Goal: Information Seeking & Learning: Check status

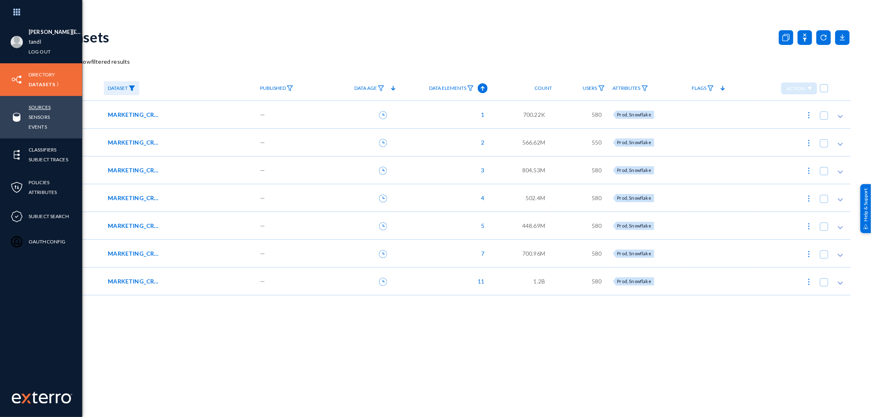
click at [42, 109] on link "Sources" at bounding box center [40, 107] width 22 height 9
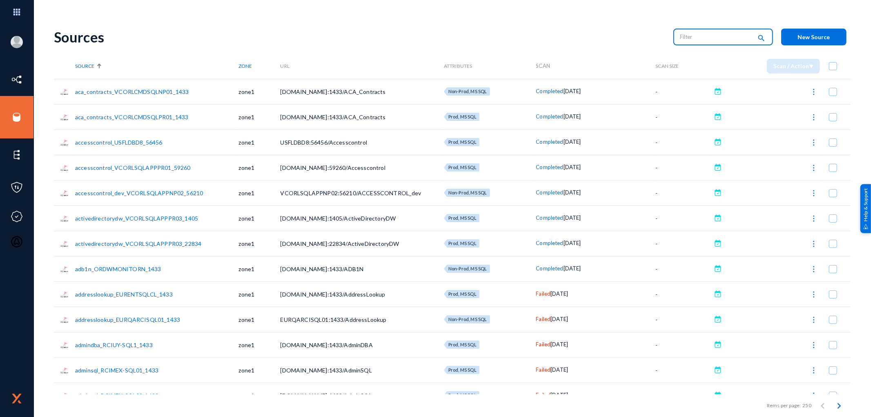
click at [691, 39] on input "text" at bounding box center [716, 37] width 72 height 12
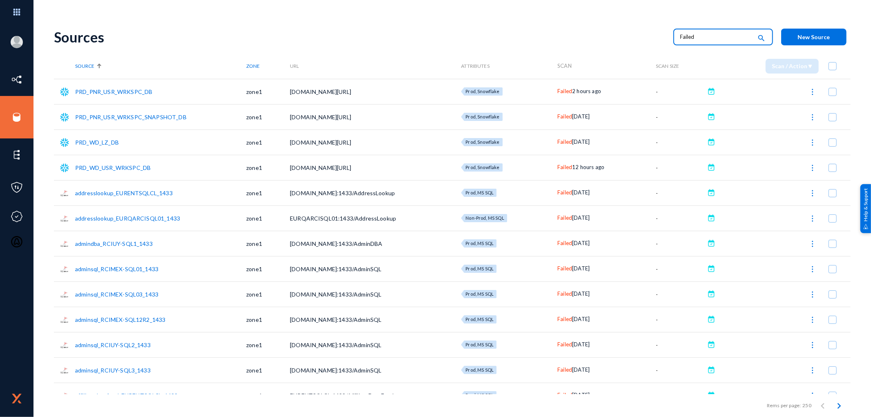
click at [699, 38] on input "Failed" at bounding box center [716, 37] width 72 height 12
drag, startPoint x: 700, startPoint y: 38, endPoint x: 670, endPoint y: 37, distance: 29.8
click at [676, 38] on div "Failed search" at bounding box center [723, 36] width 100 height 18
click at [670, 37] on div "Failed search" at bounding box center [723, 37] width 116 height 17
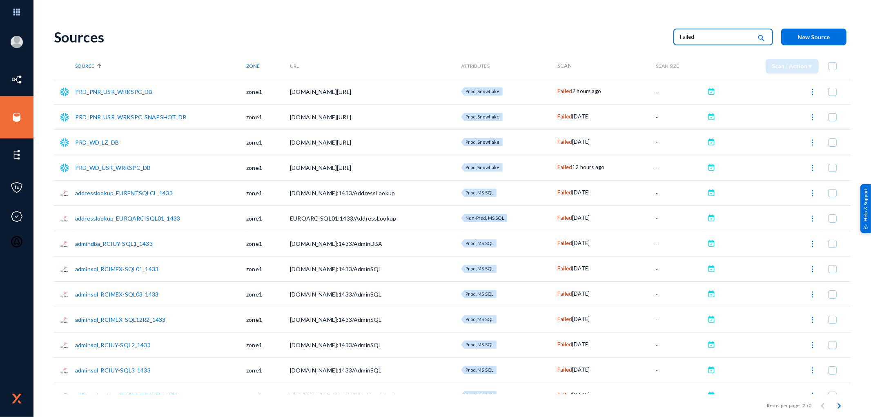
click at [716, 38] on input "Failed" at bounding box center [716, 37] width 72 height 12
paste input "dvmtfpr"
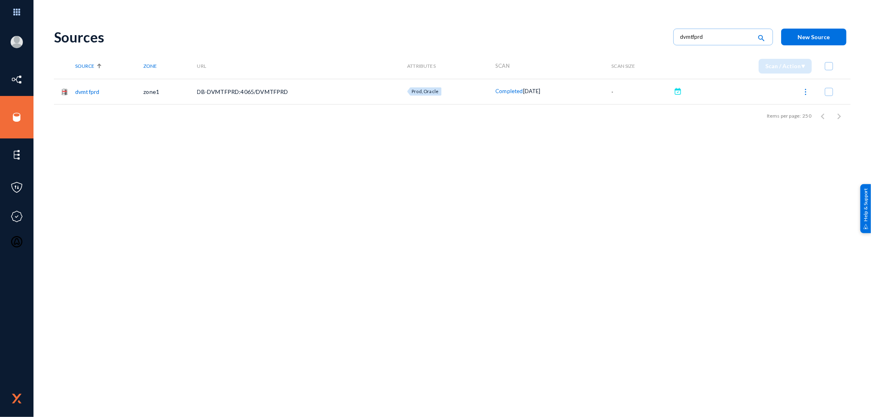
click at [284, 209] on div "Sources dvmtfprd search New Source Source Zone URL Attributes Scan Scan Size Sc…" at bounding box center [452, 142] width 797 height 245
click at [712, 39] on input "dvmtfprd" at bounding box center [716, 37] width 72 height 12
drag, startPoint x: 714, startPoint y: 37, endPoint x: 683, endPoint y: 36, distance: 30.7
click at [713, 37] on input "dvmtfprd" at bounding box center [716, 37] width 72 height 12
drag, startPoint x: 683, startPoint y: 36, endPoint x: 647, endPoint y: 37, distance: 36.4
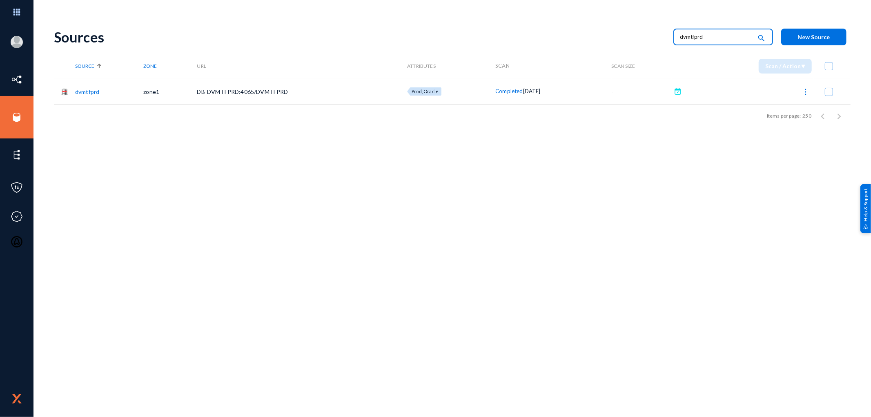
click at [647, 37] on div "Sources dvmtfprd search New Source" at bounding box center [452, 36] width 797 height 33
click at [714, 38] on input "dvmtfprd" at bounding box center [716, 37] width 72 height 12
type input "d"
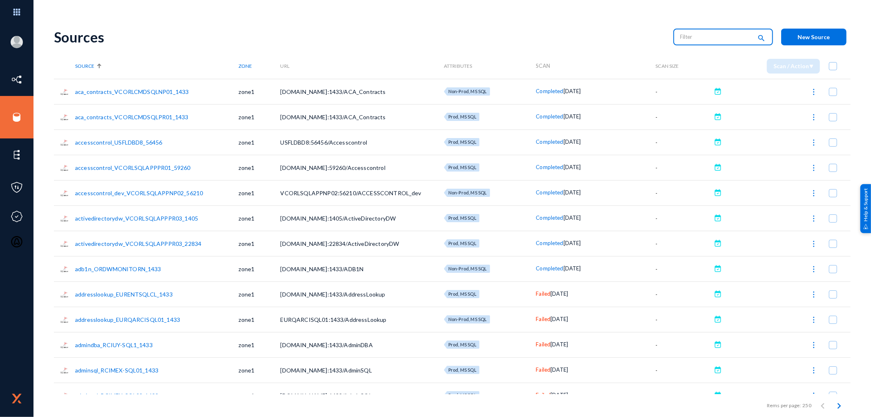
click at [693, 39] on input "text" at bounding box center [716, 37] width 72 height 12
type input "Failed"
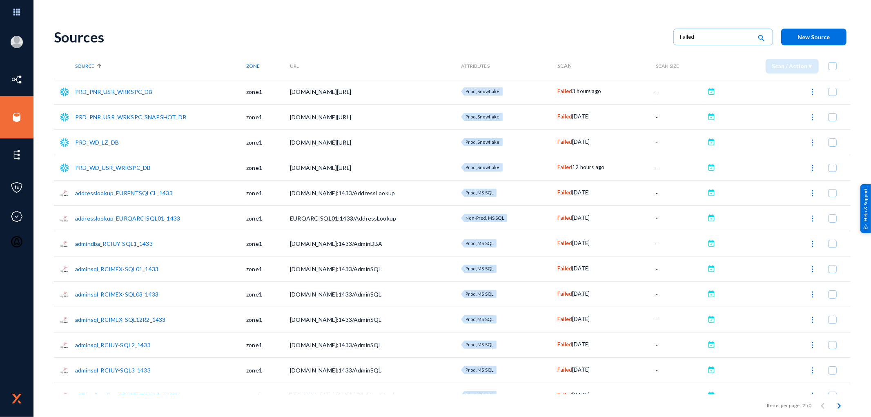
click at [236, 286] on td "adminsql_RCIMEX-SQL03_1433" at bounding box center [160, 293] width 171 height 25
click at [240, 286] on td "adminsql_RCIMEX-SQL03_1433" at bounding box center [160, 293] width 171 height 25
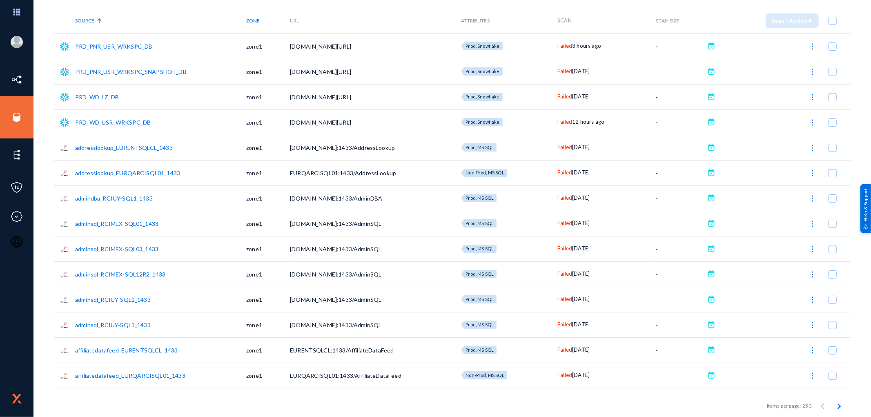
click at [809, 44] on img at bounding box center [813, 46] width 8 height 8
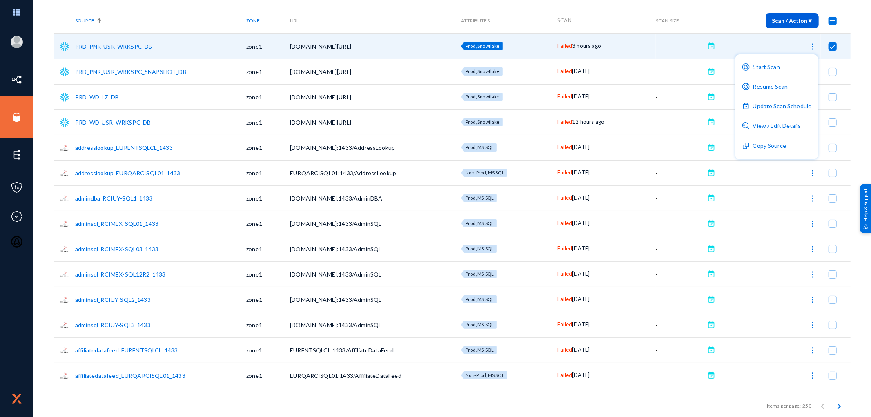
click at [854, 145] on div at bounding box center [435, 208] width 871 height 417
checkbox input "false"
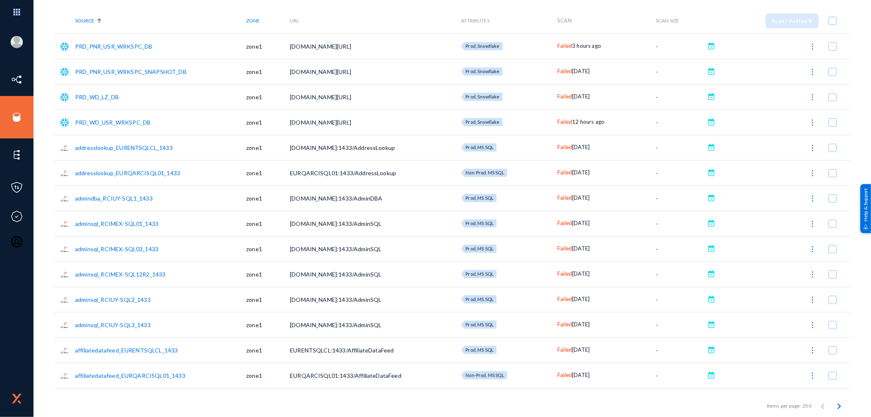
click at [574, 225] on span "[DATE]" at bounding box center [581, 223] width 18 height 7
click at [366, 223] on span "[DOMAIN_NAME]:1433/AdminSQL" at bounding box center [335, 223] width 91 height 7
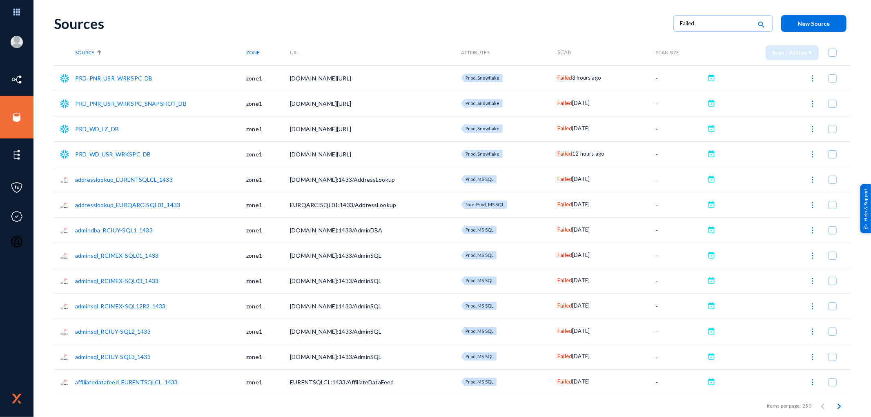
scroll to position [0, 0]
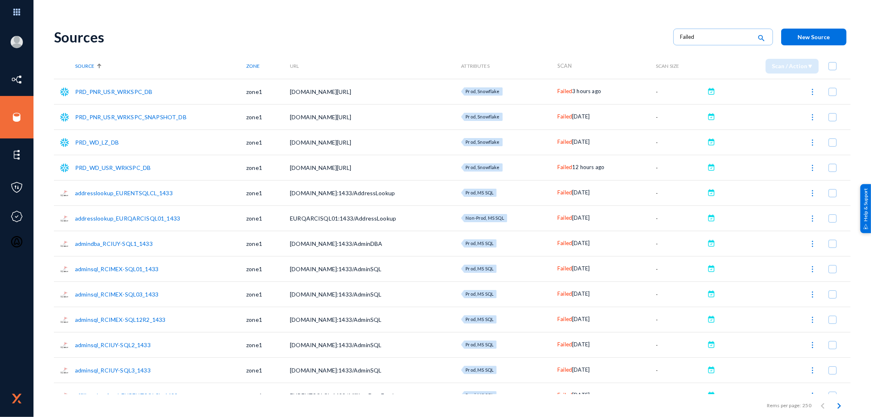
click at [809, 194] on img at bounding box center [813, 193] width 8 height 8
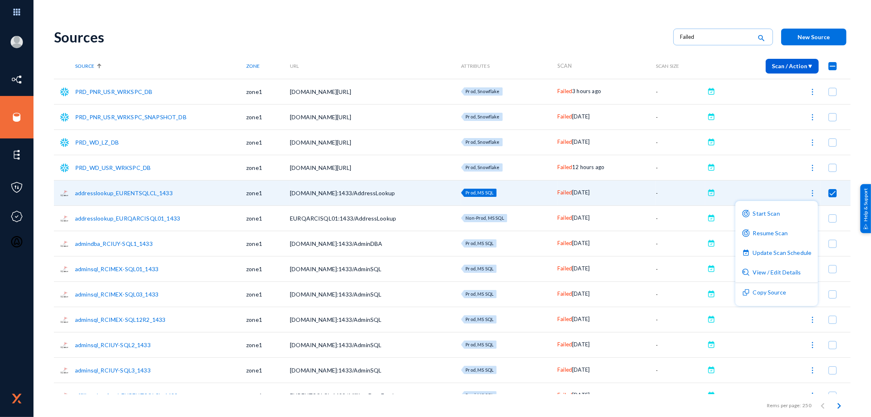
click at [119, 191] on div at bounding box center [435, 208] width 871 height 417
checkbox input "false"
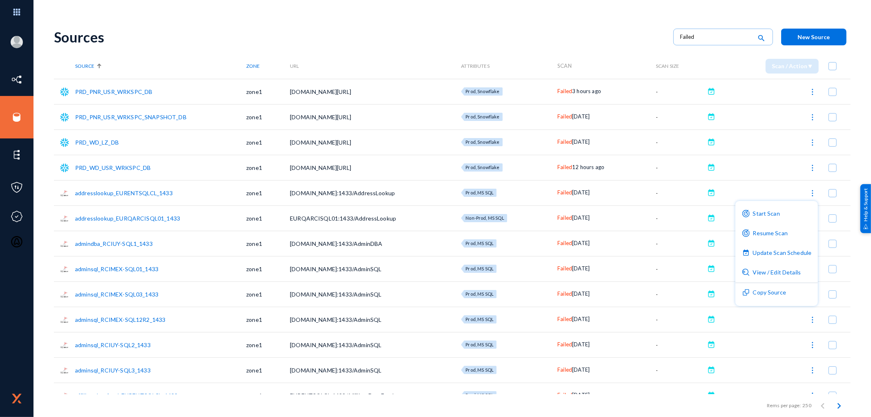
click at [119, 191] on link "addresslookup_EURENTSQLCL_1433" at bounding box center [124, 193] width 98 height 7
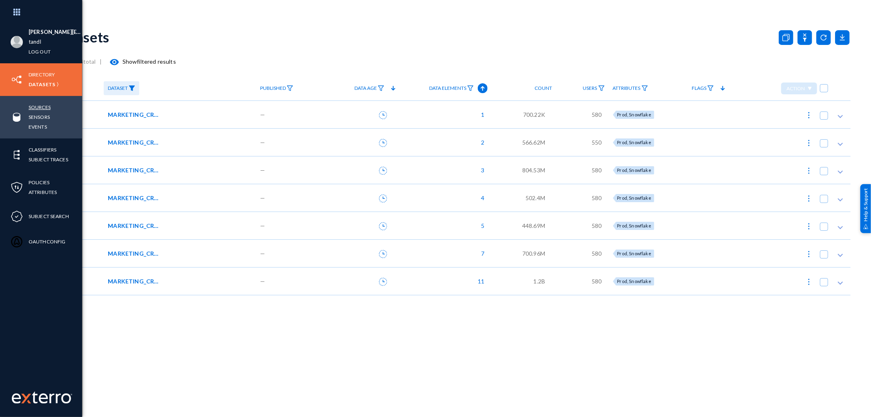
click at [38, 106] on link "Sources" at bounding box center [40, 107] width 22 height 9
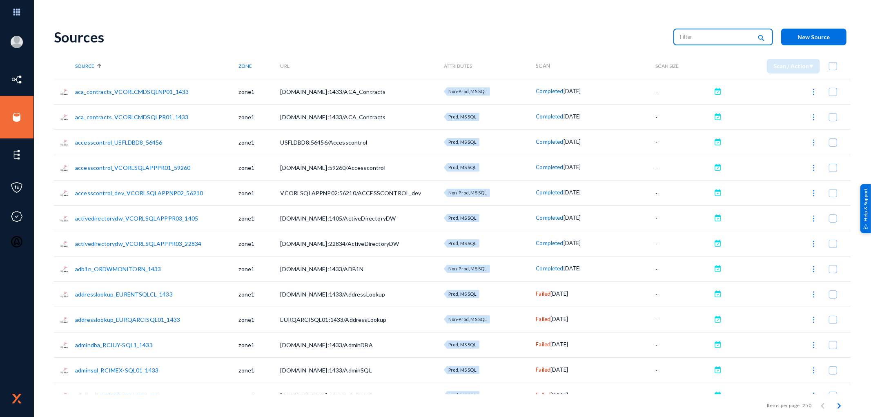
click at [684, 38] on input "text" at bounding box center [716, 37] width 72 height 12
click at [709, 35] on input "Failed" at bounding box center [716, 37] width 72 height 12
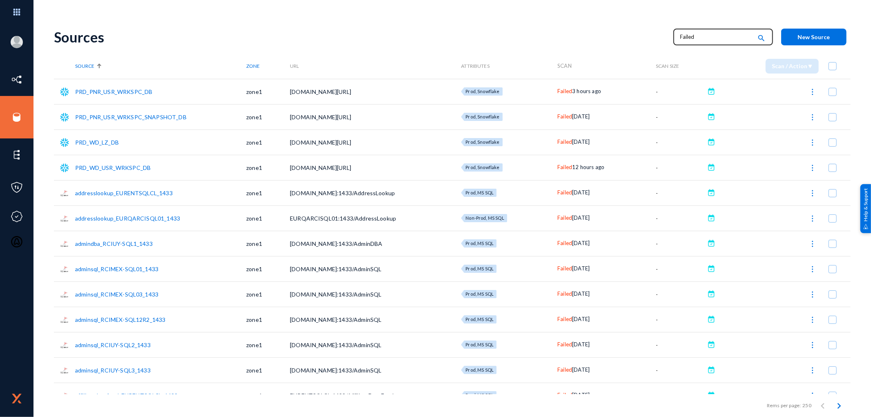
click at [685, 36] on input "Failed" at bounding box center [716, 37] width 72 height 12
click at [685, 37] on input "Failed" at bounding box center [716, 37] width 72 height 12
paste input "EUR"
type input "EUR"
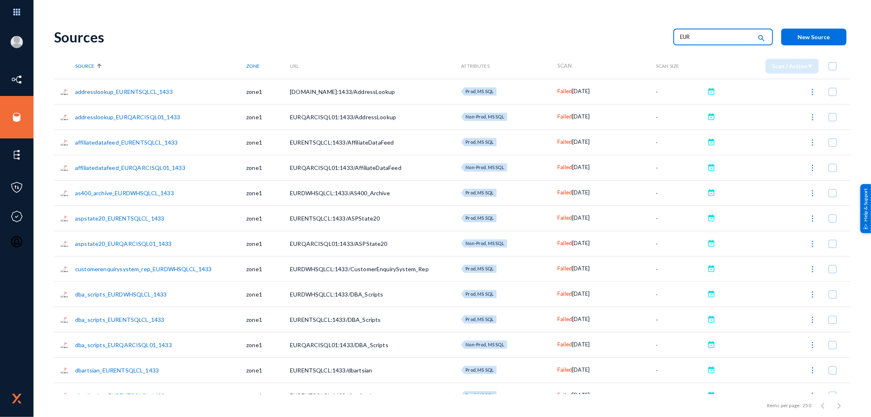
drag, startPoint x: 689, startPoint y: 34, endPoint x: 676, endPoint y: 38, distance: 12.9
click at [680, 38] on div "EUR" at bounding box center [717, 37] width 74 height 13
click at [666, 38] on div "EUR search" at bounding box center [723, 37] width 116 height 17
click at [683, 35] on input "EUR" at bounding box center [716, 37] width 72 height 12
click at [683, 37] on input "EUR" at bounding box center [716, 37] width 72 height 12
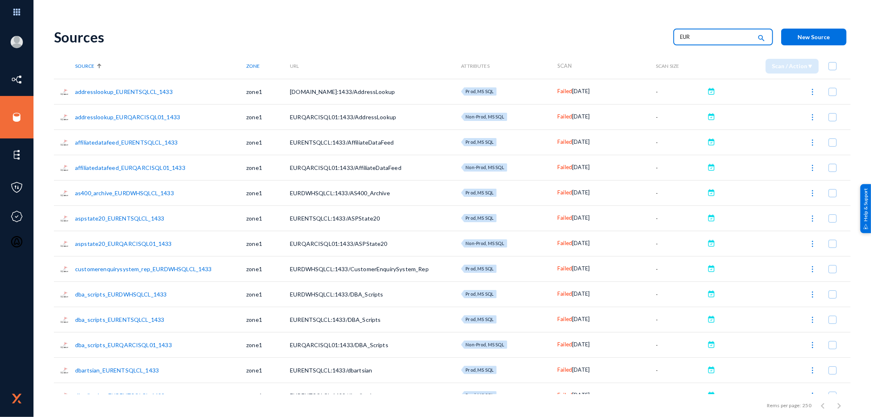
click at [683, 37] on input "EUR" at bounding box center [716, 37] width 72 height 12
click at [704, 34] on input "text" at bounding box center [716, 37] width 72 height 12
paste input "RCIMEX"
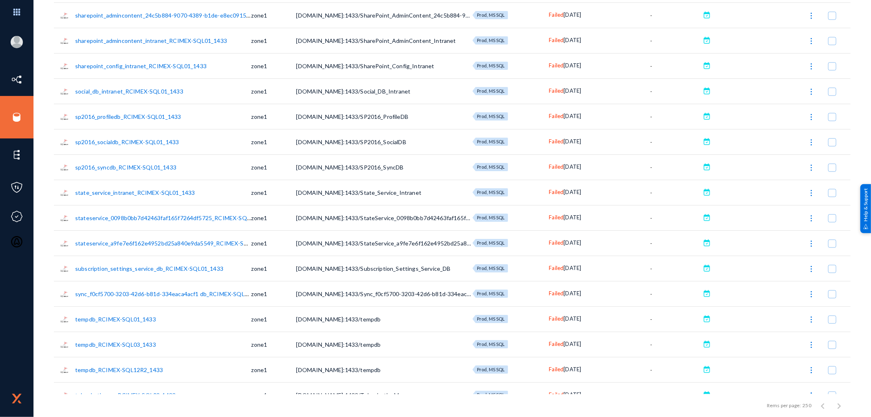
scroll to position [1382, 0]
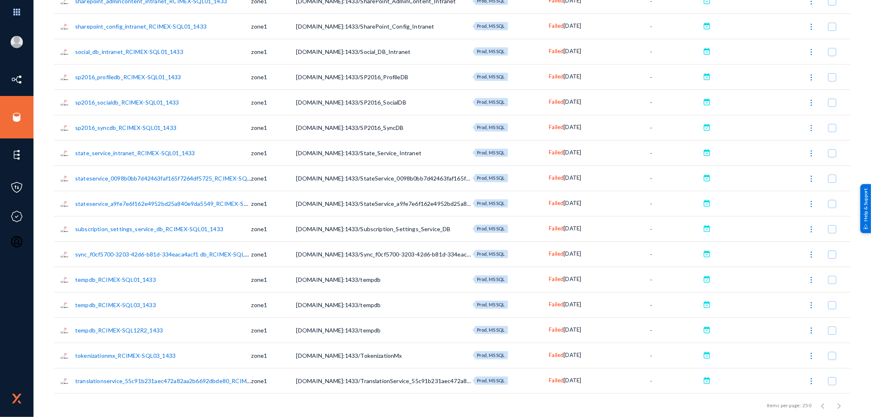
drag, startPoint x: 856, startPoint y: 285, endPoint x: 852, endPoint y: 351, distance: 66.7
click at [852, 351] on div "Rupak.Das@travelandleisure.com tandl Log out Directory Datasets Sources Sensors…" at bounding box center [435, 208] width 871 height 417
drag, startPoint x: 868, startPoint y: 266, endPoint x: 863, endPoint y: 304, distance: 38.3
click at [863, 304] on div "Rupak.Das@travelandleisure.com tandl Log out Directory Datasets Sources Sensors…" at bounding box center [435, 208] width 871 height 417
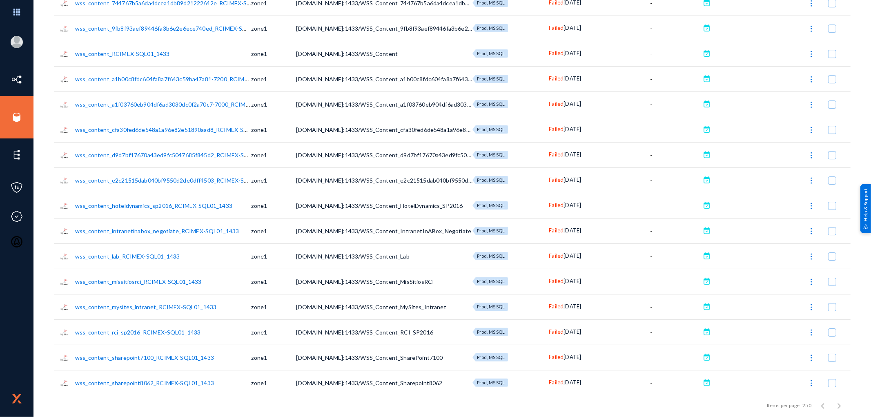
scroll to position [2191, 0]
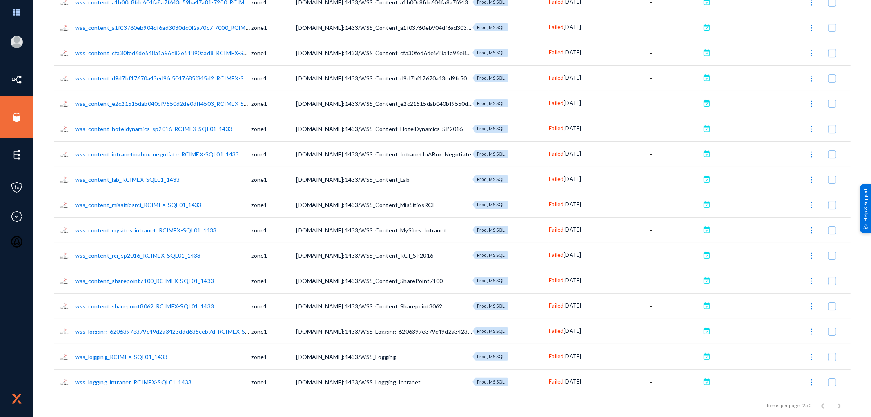
click at [866, 165] on div "Rupak.Das@travelandleisure.com tandl Log out Directory Datasets Sources Sensors…" at bounding box center [435, 208] width 871 height 417
click at [867, 164] on div "Rupak.Das@travelandleisure.com tandl Log out Directory Datasets Sources Sensors…" at bounding box center [435, 208] width 871 height 417
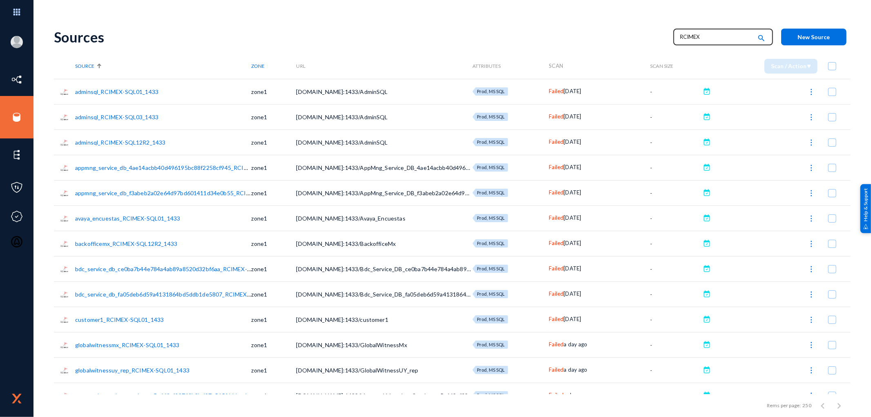
click at [681, 36] on input "RCIMEX" at bounding box center [716, 37] width 72 height 12
paste input "UY"
type input "RCIUY"
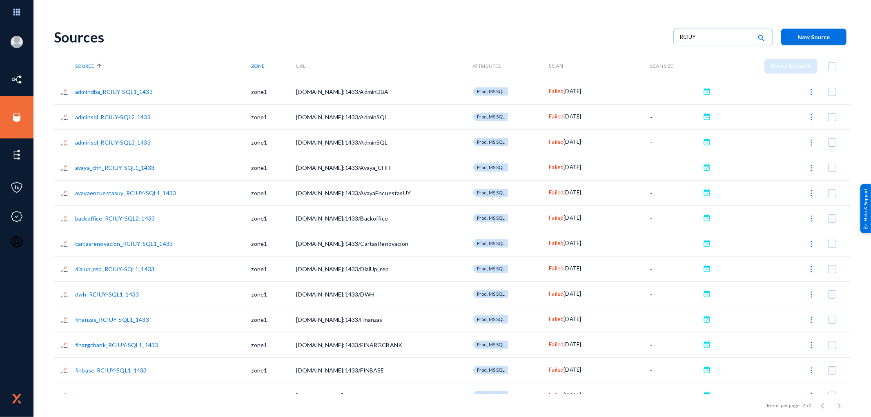
drag, startPoint x: 868, startPoint y: 84, endPoint x: 868, endPoint y: 176, distance: 92.3
click at [868, 176] on div "Rupak.Das@travelandleisure.com tandl Log out Directory Datasets Sources Sensors…" at bounding box center [435, 208] width 871 height 417
click at [681, 40] on input "RCIUY" at bounding box center [716, 37] width 72 height 12
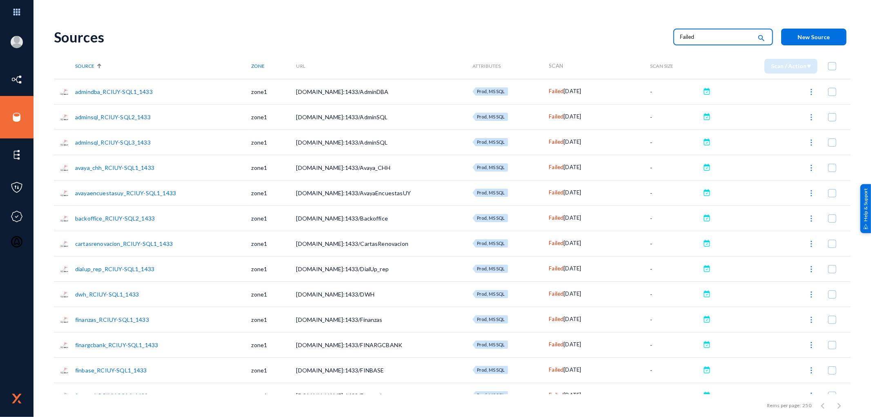
type input "Failed"
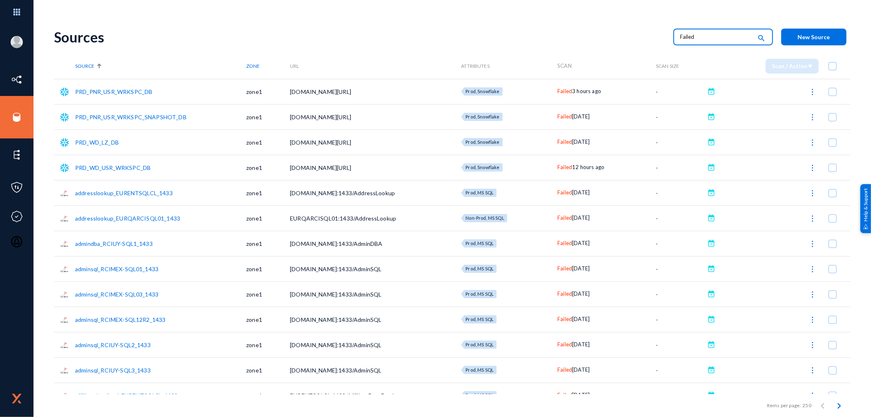
drag, startPoint x: 50, startPoint y: 85, endPoint x: 56, endPoint y: 124, distance: 39.6
click at [50, 91] on div "Rupak.Das@travelandleisure.com tandl Log out Directory Datasets Sources Sensors…" at bounding box center [435, 208] width 871 height 417
click at [63, 169] on mat-tooltip-component "snowflake" at bounding box center [69, 159] width 46 height 28
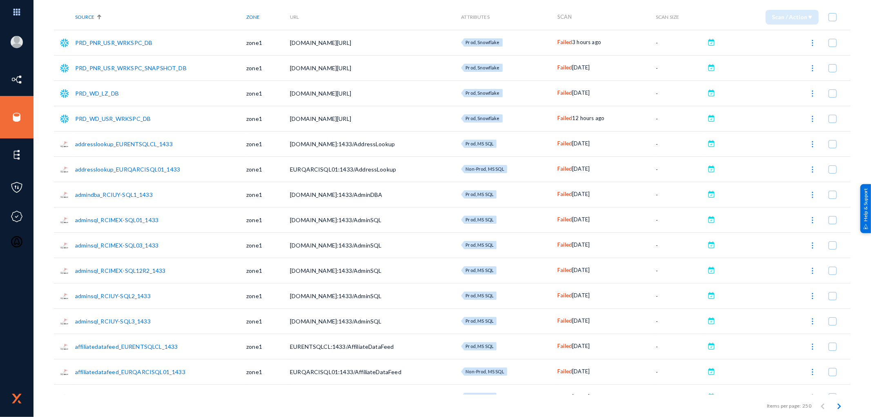
scroll to position [414, 0]
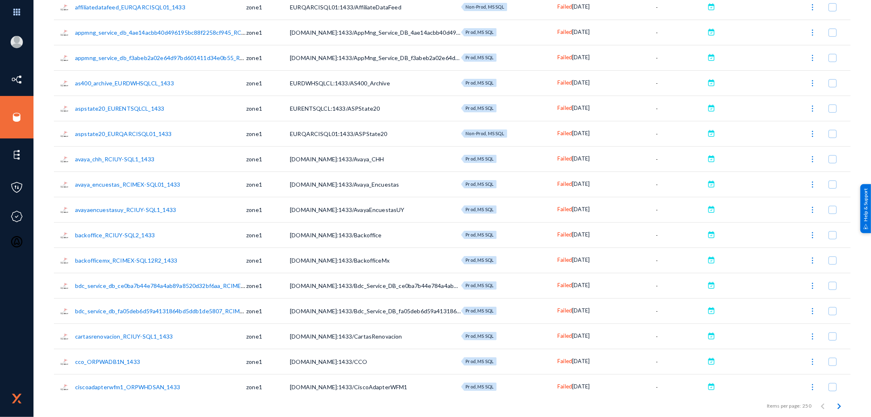
drag, startPoint x: 867, startPoint y: 53, endPoint x: 867, endPoint y: 58, distance: 5.3
click at [867, 58] on div "Rupak.Das@travelandleisure.com tandl Log out Directory Datasets Sources Sensors…" at bounding box center [435, 208] width 871 height 417
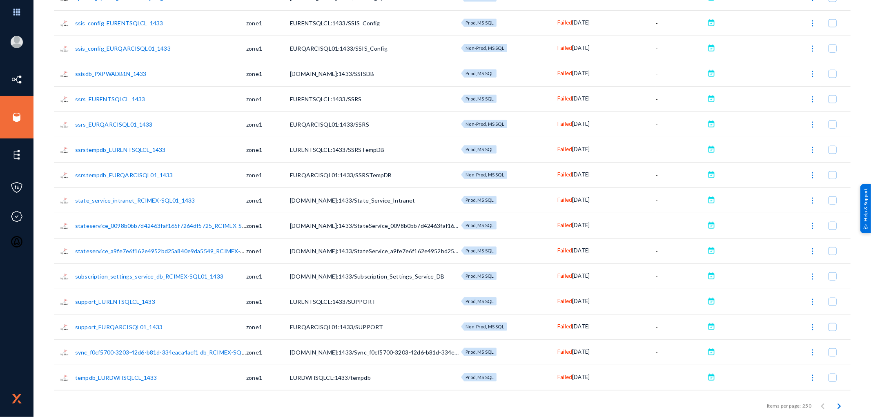
scroll to position [6015, 0]
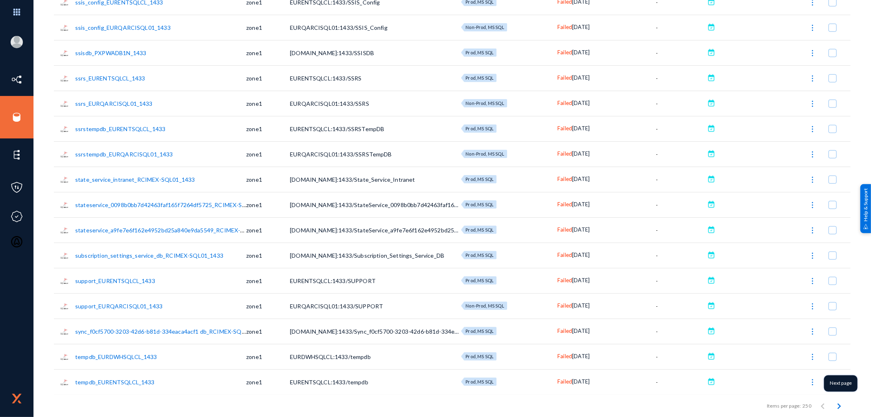
click at [835, 407] on icon "Next page" at bounding box center [839, 405] width 11 height 11
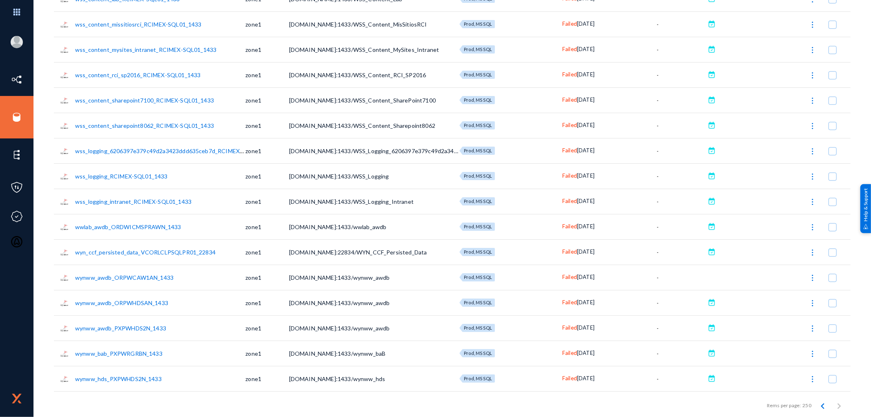
scroll to position [1483, 0]
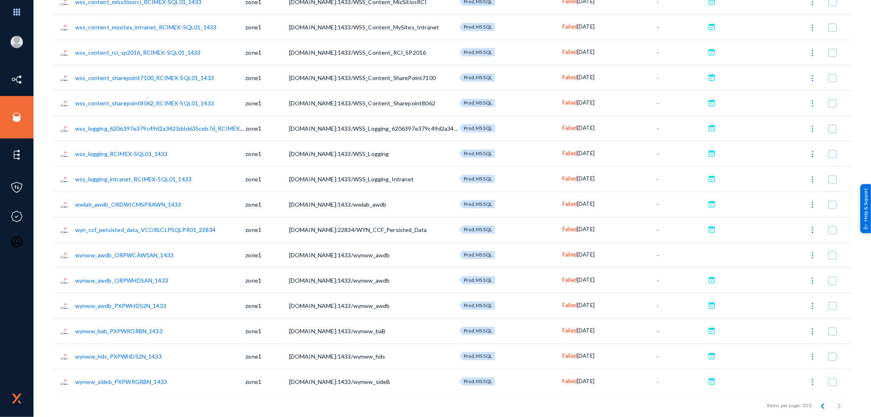
click at [566, 256] on span "Failed" at bounding box center [569, 254] width 15 height 7
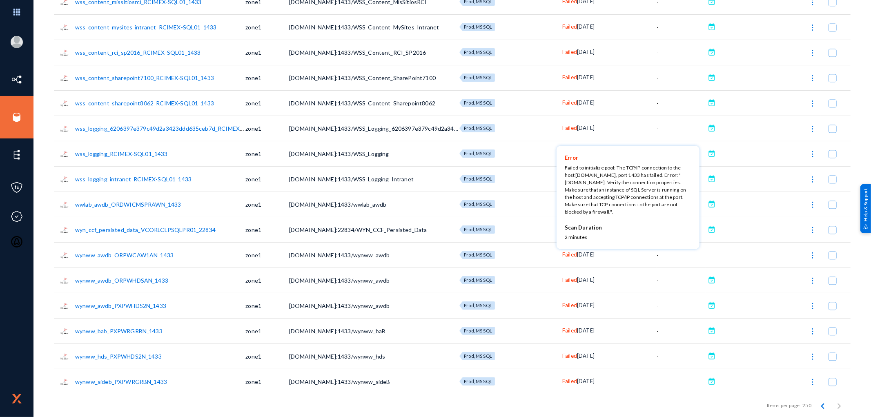
click at [566, 256] on div at bounding box center [435, 208] width 871 height 417
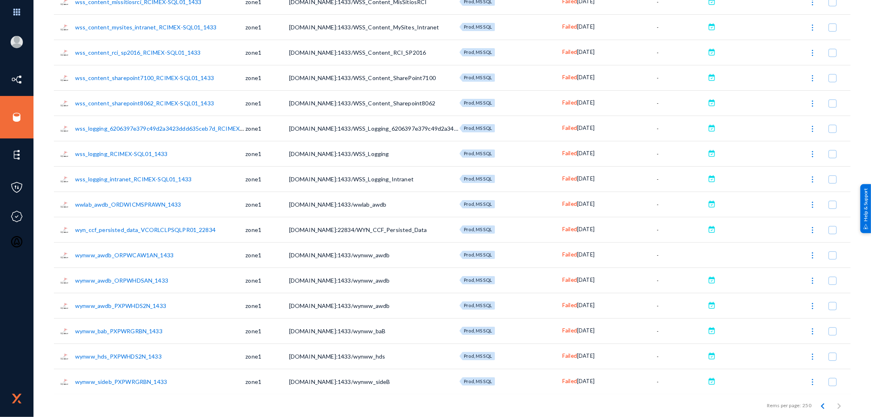
click at [566, 256] on span "Failed" at bounding box center [569, 254] width 15 height 7
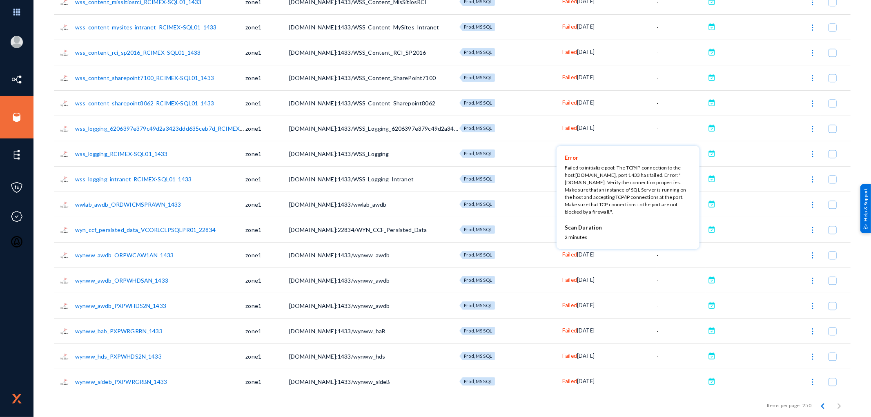
click at [674, 169] on div "Failed to initialize pool: The TCP/IP connection to the host ORPWCAW1AN.wyn.wor…" at bounding box center [628, 189] width 127 height 51
click at [37, 249] on div at bounding box center [435, 208] width 871 height 417
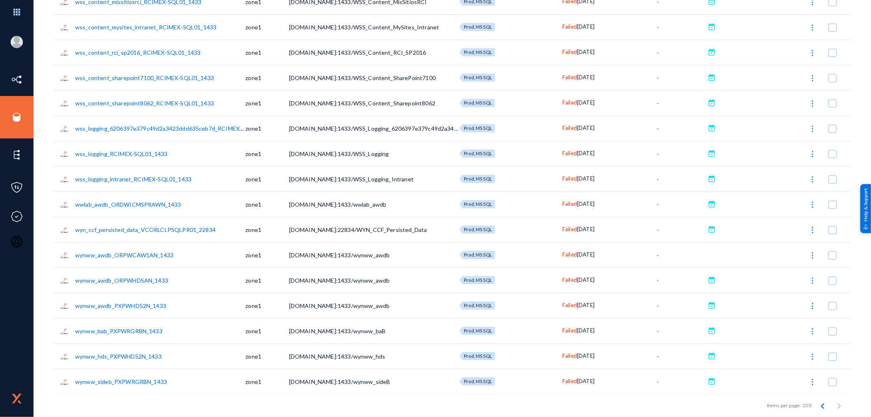
click at [42, 229] on div "Rupak.Das@travelandleisure.com tandl Log out Directory Datasets Sources Sensors…" at bounding box center [435, 208] width 871 height 417
click at [202, 416] on div "Items per page: 250 251 – 321 of 321" at bounding box center [452, 405] width 797 height 23
click at [42, 248] on div "Rupak.Das@travelandleisure.com tandl Log out Directory Datasets Sources Sensors…" at bounding box center [435, 208] width 871 height 417
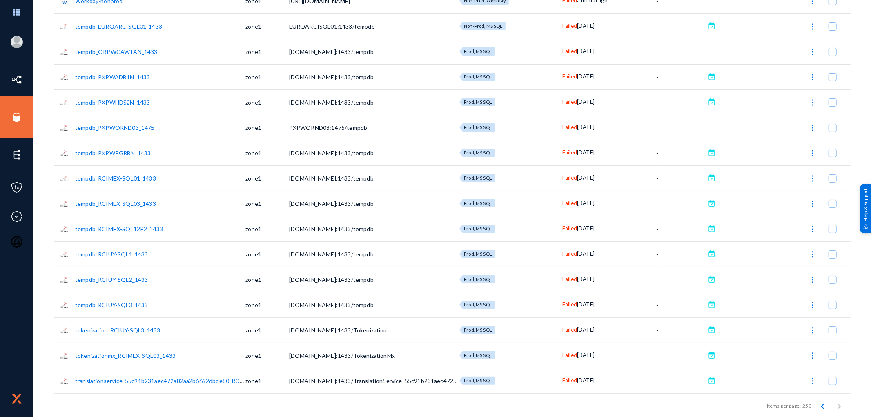
scroll to position [0, 0]
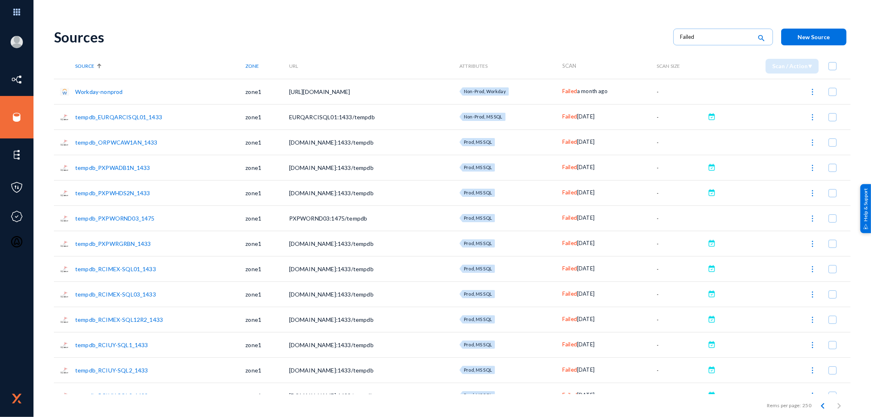
click at [148, 58] on th "Source" at bounding box center [160, 66] width 170 height 25
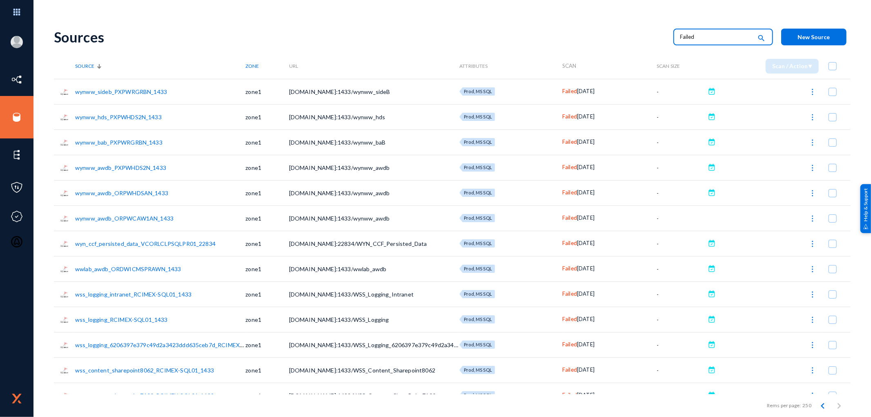
click at [720, 39] on input "Failed" at bounding box center [716, 37] width 72 height 12
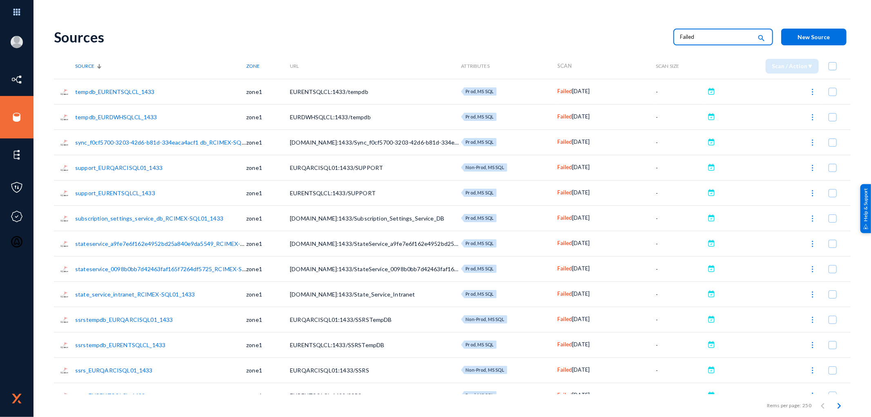
click at [707, 36] on input "Failed" at bounding box center [716, 37] width 72 height 12
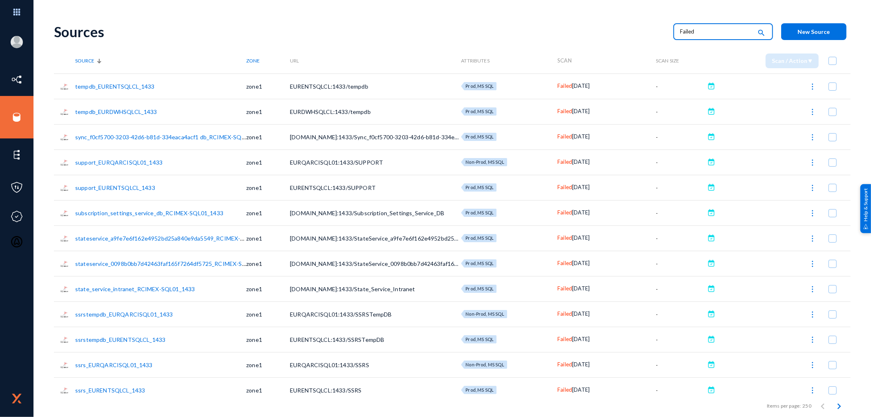
scroll to position [45, 0]
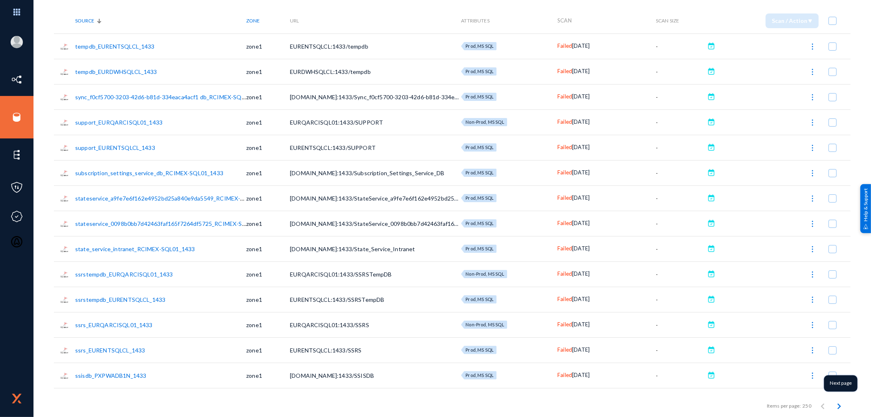
click at [838, 406] on icon "Next page" at bounding box center [840, 406] width 4 height 6
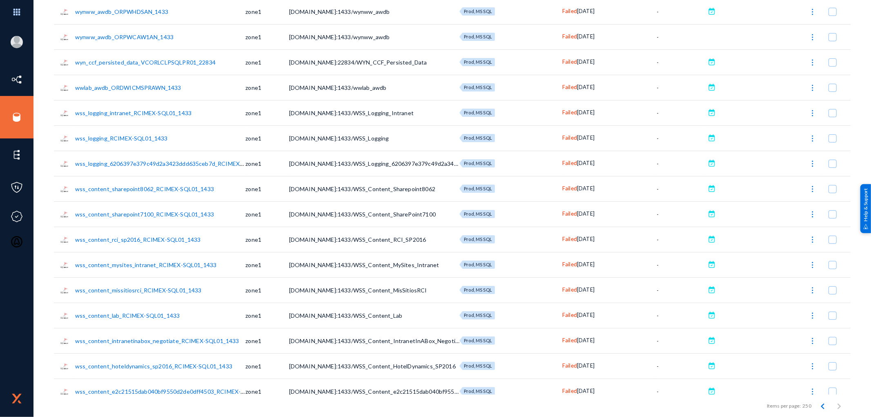
scroll to position [0, 0]
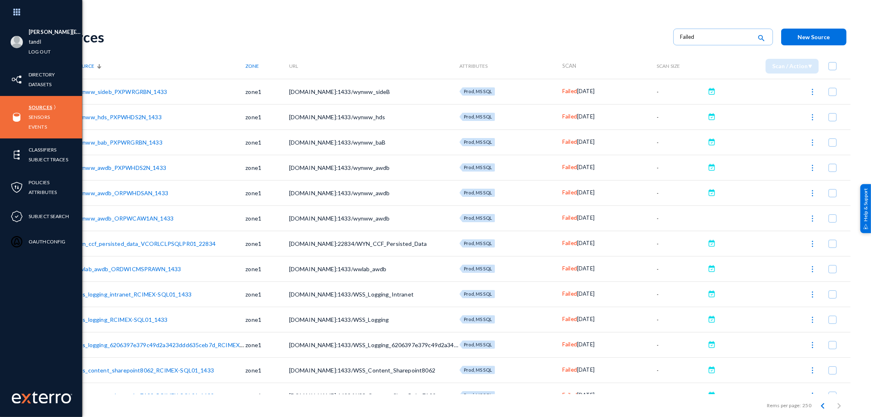
click at [47, 108] on link "Sources" at bounding box center [41, 107] width 24 height 9
click at [34, 107] on link "Sources" at bounding box center [41, 107] width 24 height 9
